Goal: Browse casually

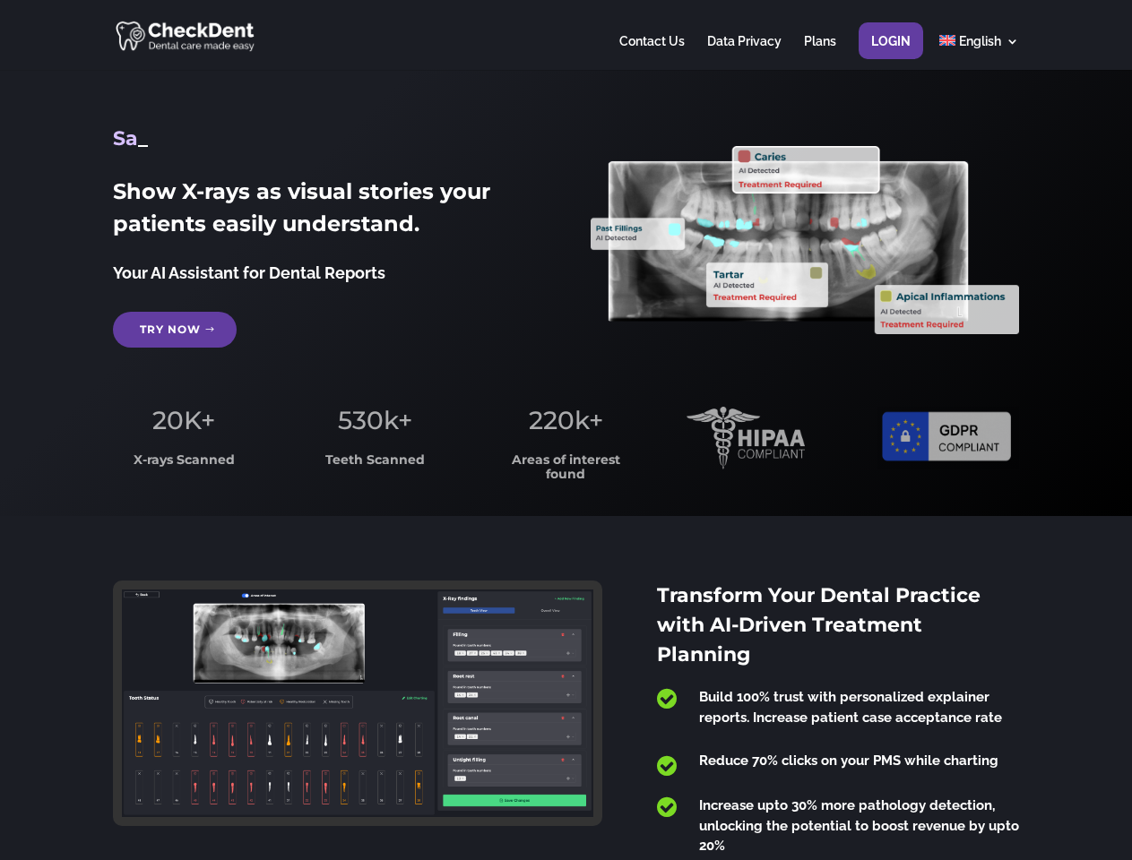
click at [565, 430] on span "220k+" at bounding box center [566, 420] width 74 height 30
click at [565, 35] on div at bounding box center [565, 35] width 905 height 70
click at [565, 430] on span "220k+" at bounding box center [566, 420] width 74 height 30
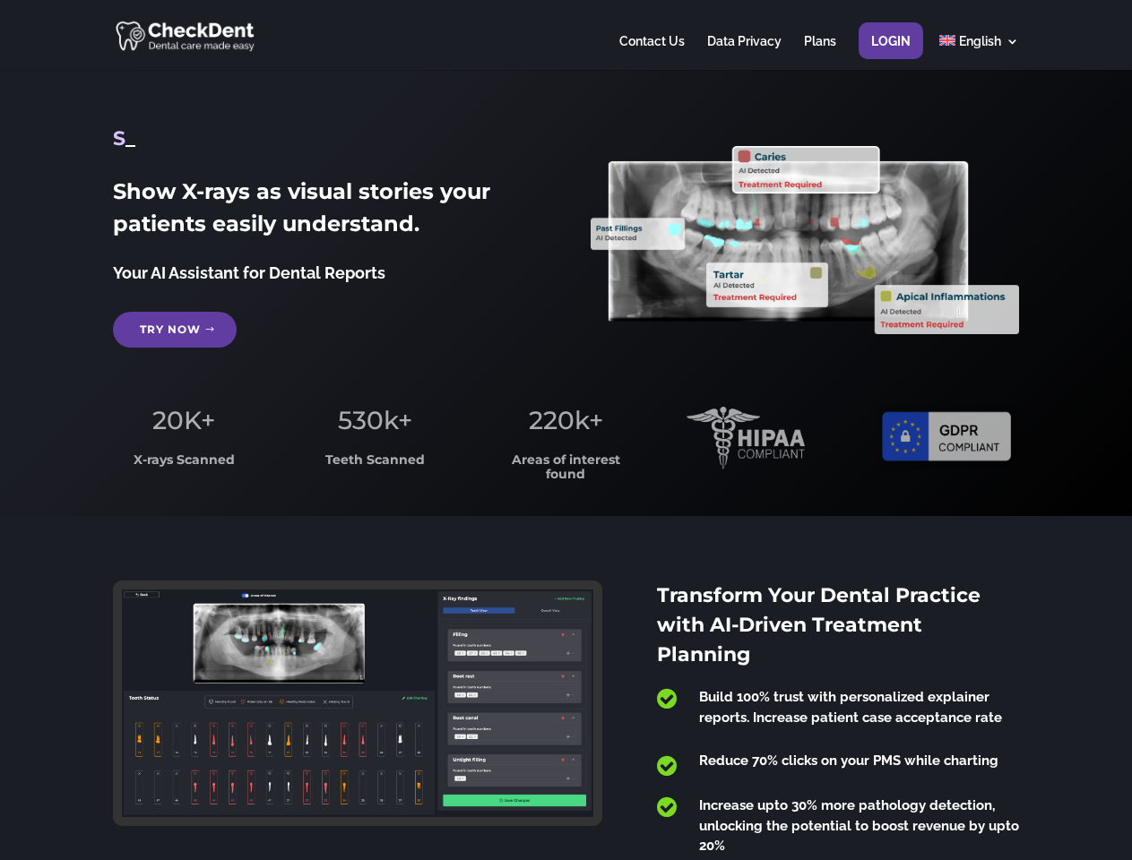
click at [565, 35] on div at bounding box center [565, 35] width 905 height 70
